Goal: Task Accomplishment & Management: Use online tool/utility

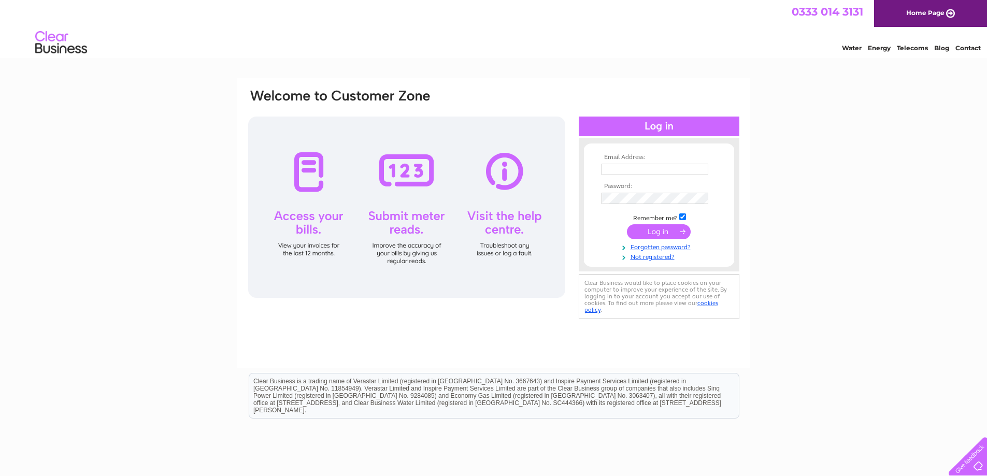
type input "[PERSON_NAME][EMAIL_ADDRESS][DOMAIN_NAME]"
click at [672, 233] on input "submit" at bounding box center [659, 231] width 64 height 15
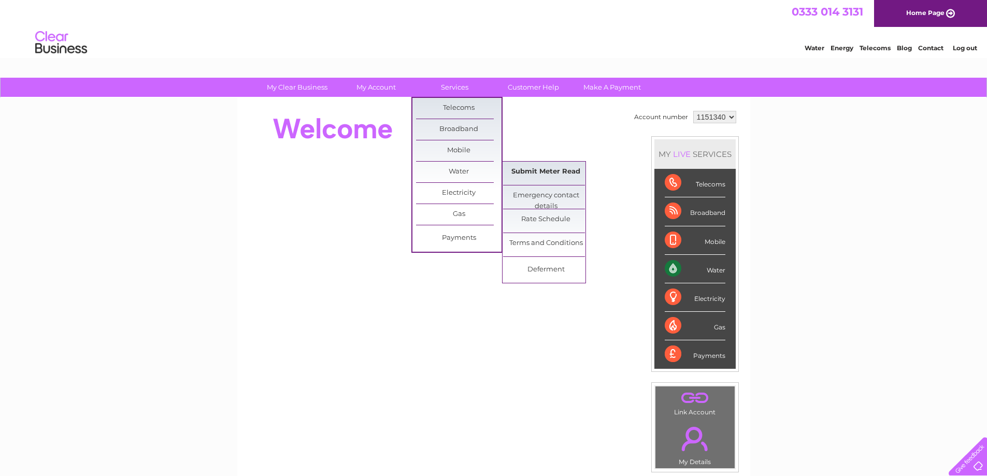
click at [523, 170] on link "Submit Meter Read" at bounding box center [546, 172] width 86 height 21
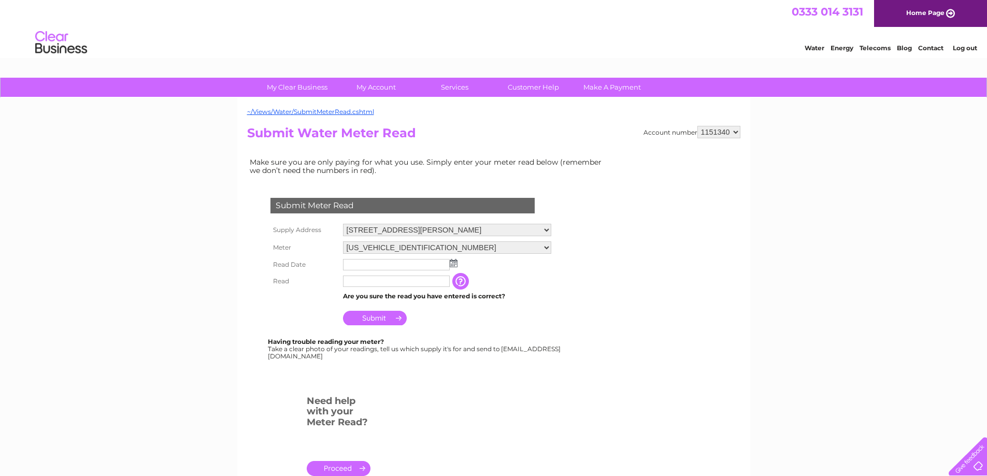
click at [455, 264] on img at bounding box center [454, 263] width 8 height 8
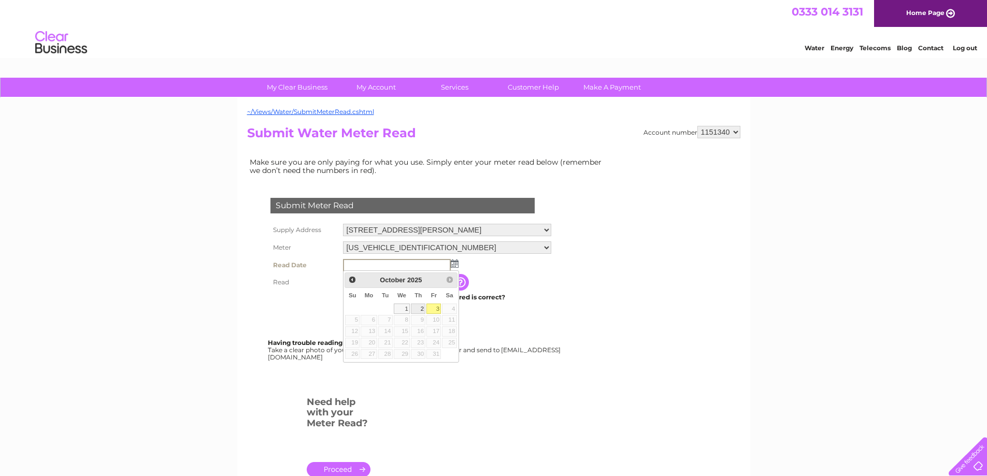
click at [422, 309] on link "2" at bounding box center [418, 309] width 15 height 10
type input "2025/10/02"
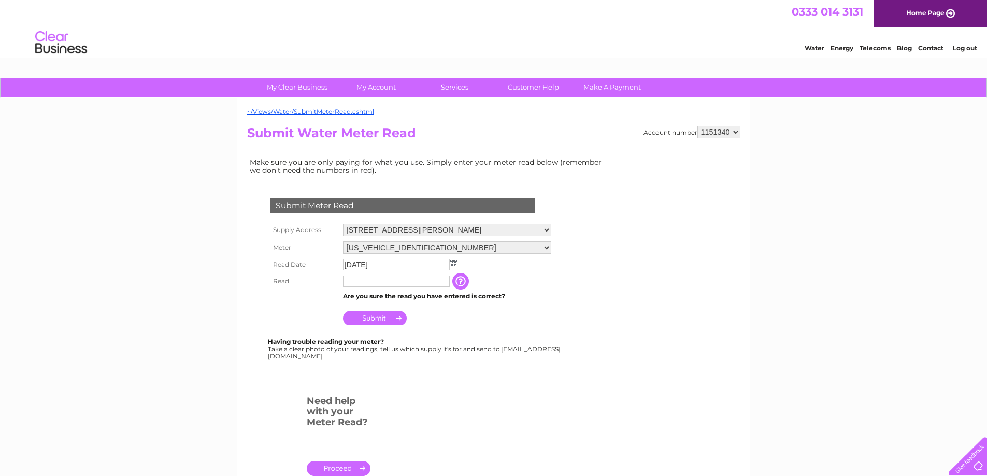
click at [419, 282] on input "text" at bounding box center [396, 281] width 107 height 11
type input "01381"
click at [384, 319] on input "Submit" at bounding box center [375, 319] width 64 height 15
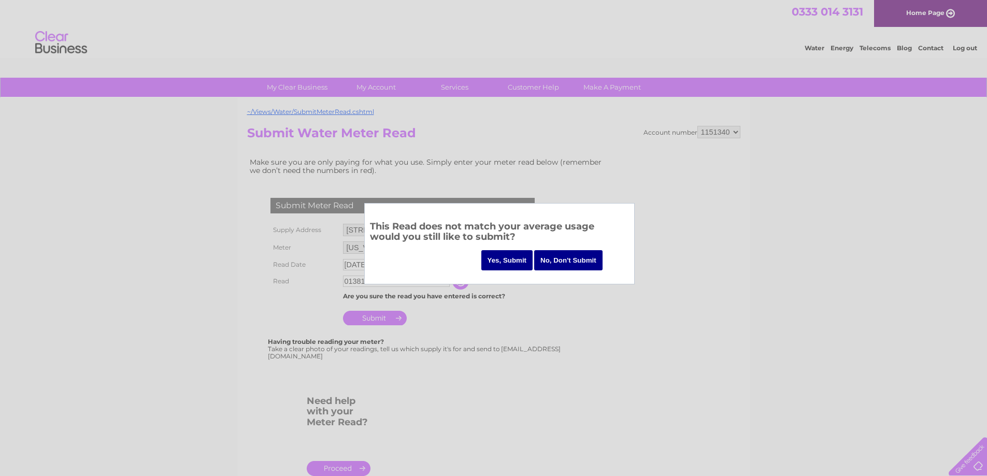
click at [509, 261] on input "Yes, Submit" at bounding box center [507, 260] width 52 height 20
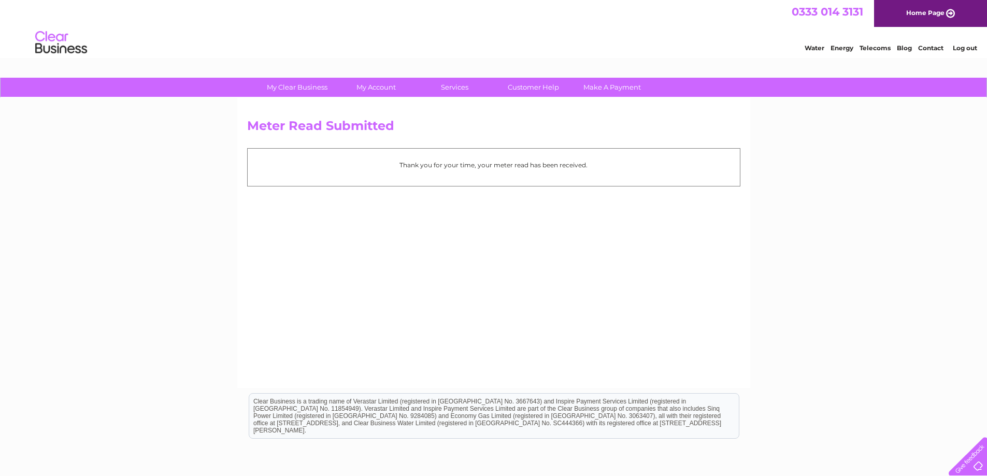
click at [972, 51] on link "Log out" at bounding box center [965, 48] width 24 height 8
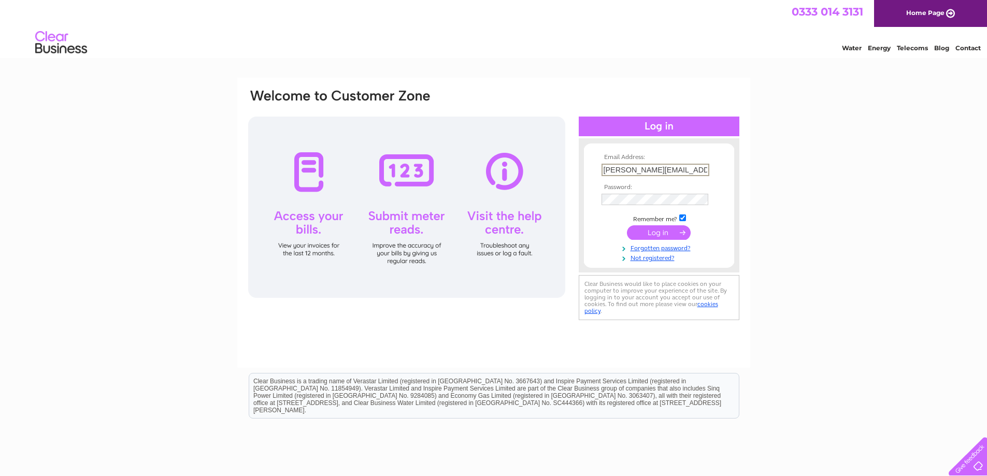
click at [685, 166] on input "[PERSON_NAME][EMAIL_ADDRESS][DOMAIN_NAME]" at bounding box center [656, 170] width 108 height 12
type input "[EMAIL_ADDRESS][DOMAIN_NAME]"
click at [676, 233] on input "submit" at bounding box center [659, 231] width 64 height 15
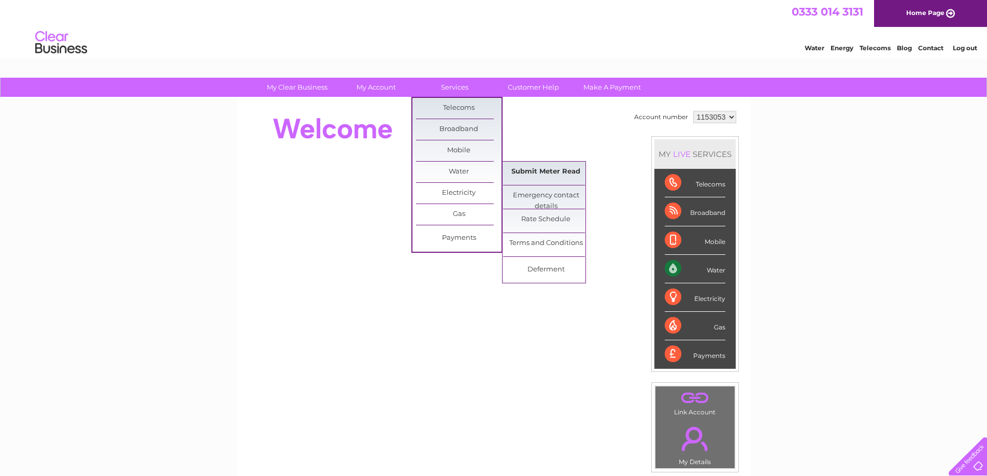
click at [514, 171] on link "Submit Meter Read" at bounding box center [546, 172] width 86 height 21
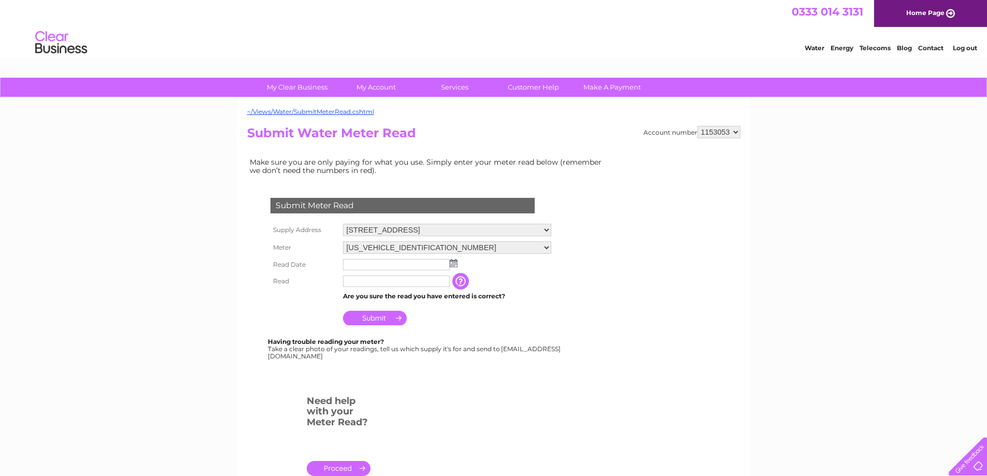
click at [455, 262] on img at bounding box center [454, 263] width 8 height 8
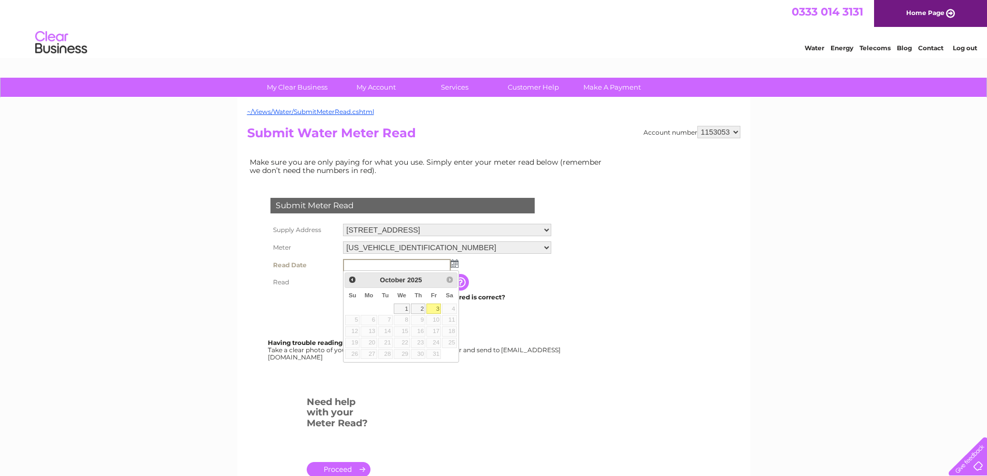
click at [435, 310] on link "3" at bounding box center [434, 309] width 15 height 10
type input "[DATE]"
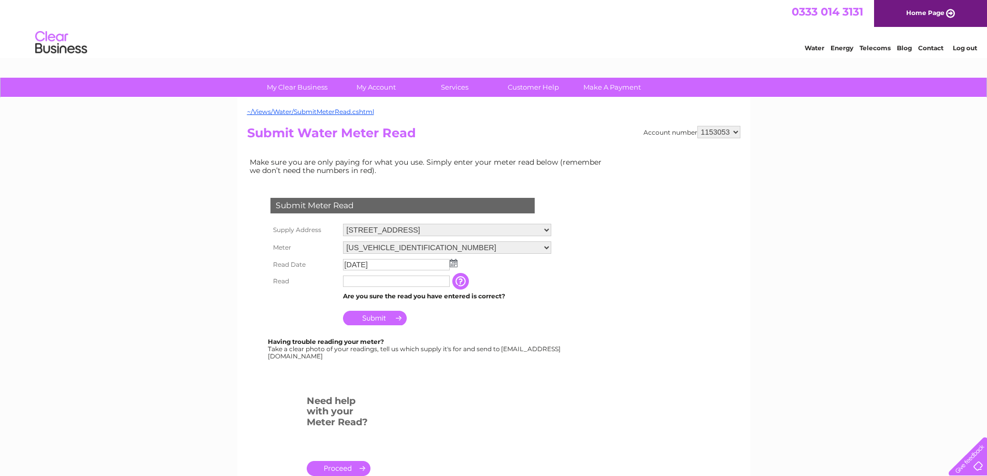
click at [437, 279] on input "text" at bounding box center [396, 281] width 107 height 11
type input "00318"
click at [373, 317] on input "Submit" at bounding box center [375, 319] width 64 height 15
